Goal: Task Accomplishment & Management: Use online tool/utility

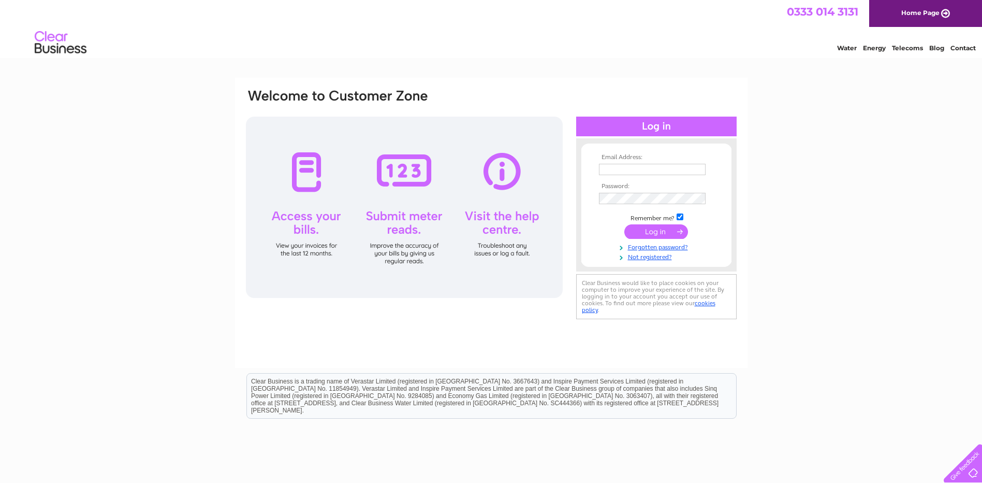
click at [613, 168] on input "text" at bounding box center [652, 169] width 107 height 11
type input "keith@baxterpm.co.uk"
click at [650, 236] on input "submit" at bounding box center [656, 231] width 64 height 14
click at [657, 232] on input "submit" at bounding box center [656, 231] width 64 height 14
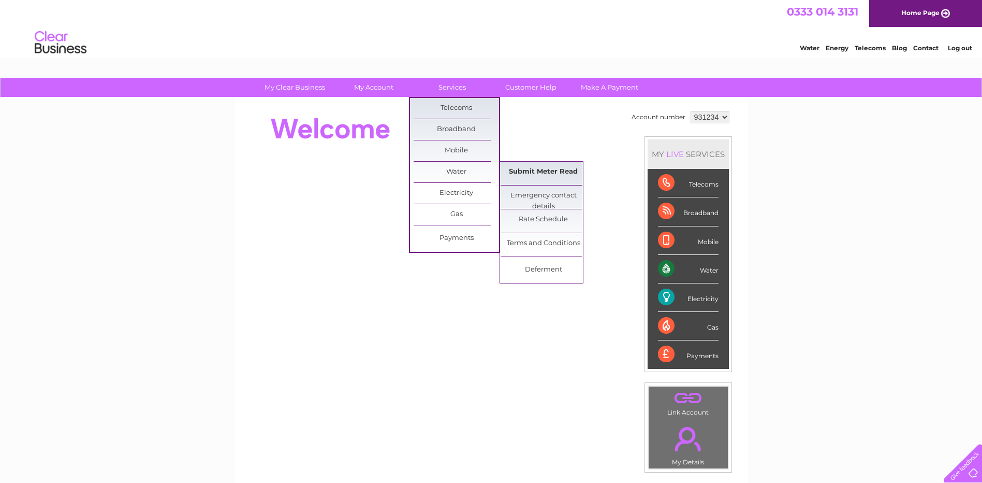
click at [540, 169] on link "Submit Meter Read" at bounding box center [543, 172] width 85 height 21
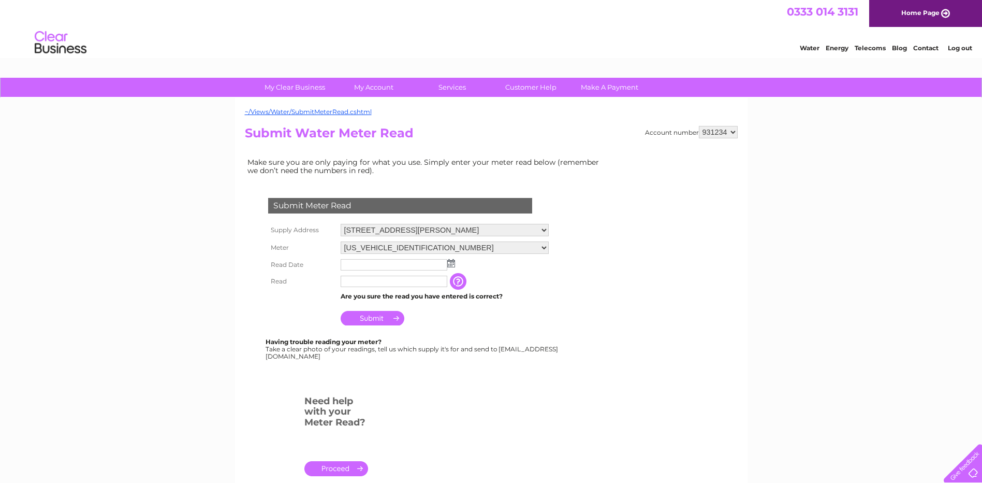
click at [450, 264] on img at bounding box center [451, 263] width 8 height 8
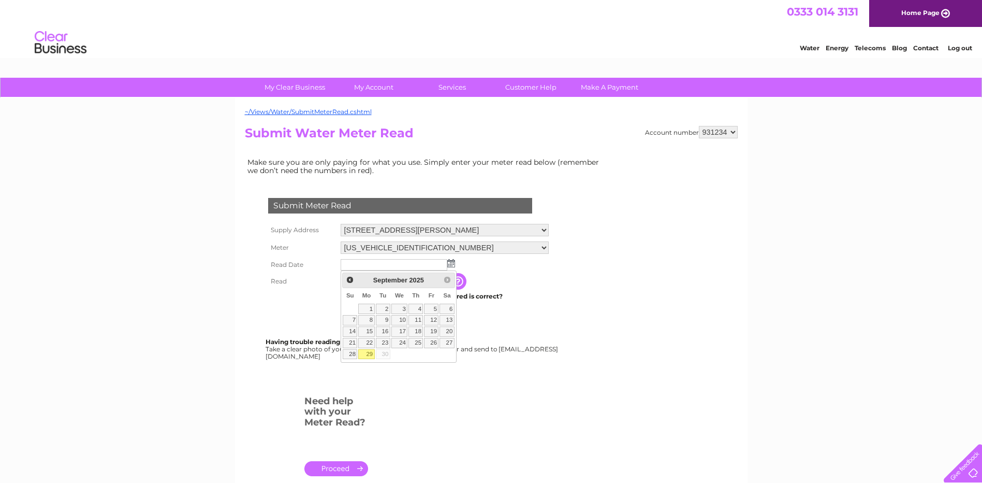
click at [368, 354] on link "29" at bounding box center [366, 354] width 16 height 10
type input "[DATE]"
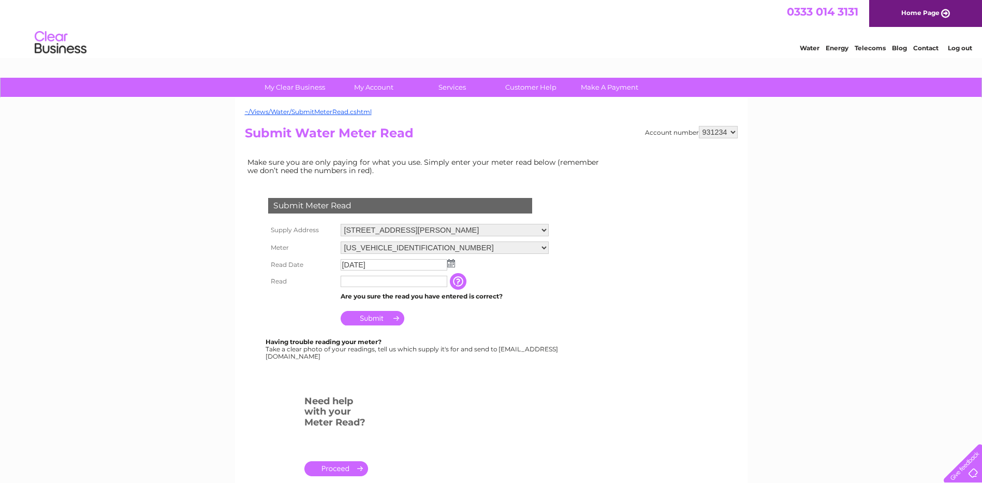
click at [370, 282] on input "text" at bounding box center [394, 280] width 107 height 11
type input "00123"
click at [383, 320] on input "Submit" at bounding box center [373, 318] width 64 height 14
